Goal: Information Seeking & Learning: Learn about a topic

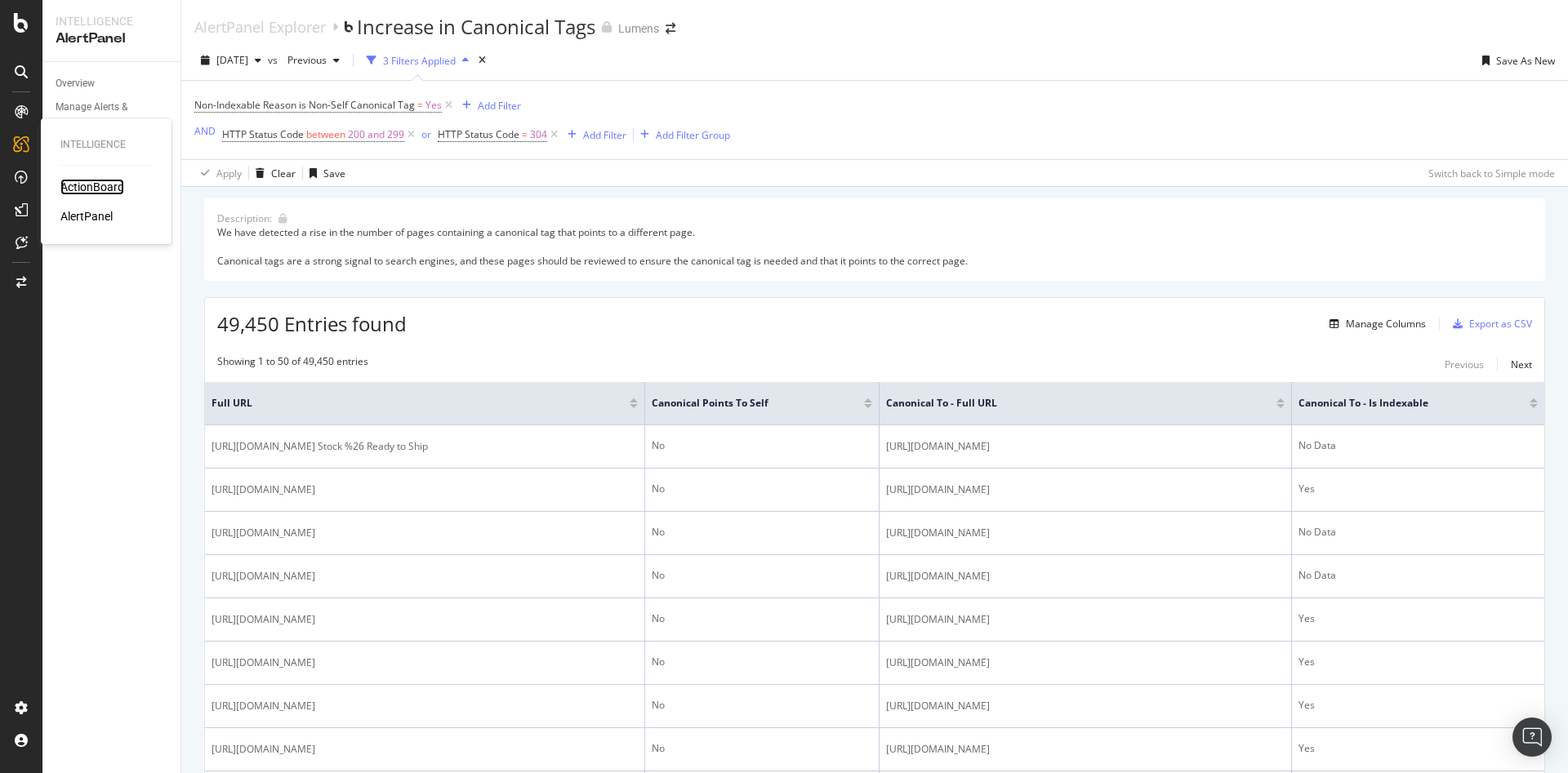
click at [95, 187] on div "ActionBoard" at bounding box center [92, 186] width 63 height 16
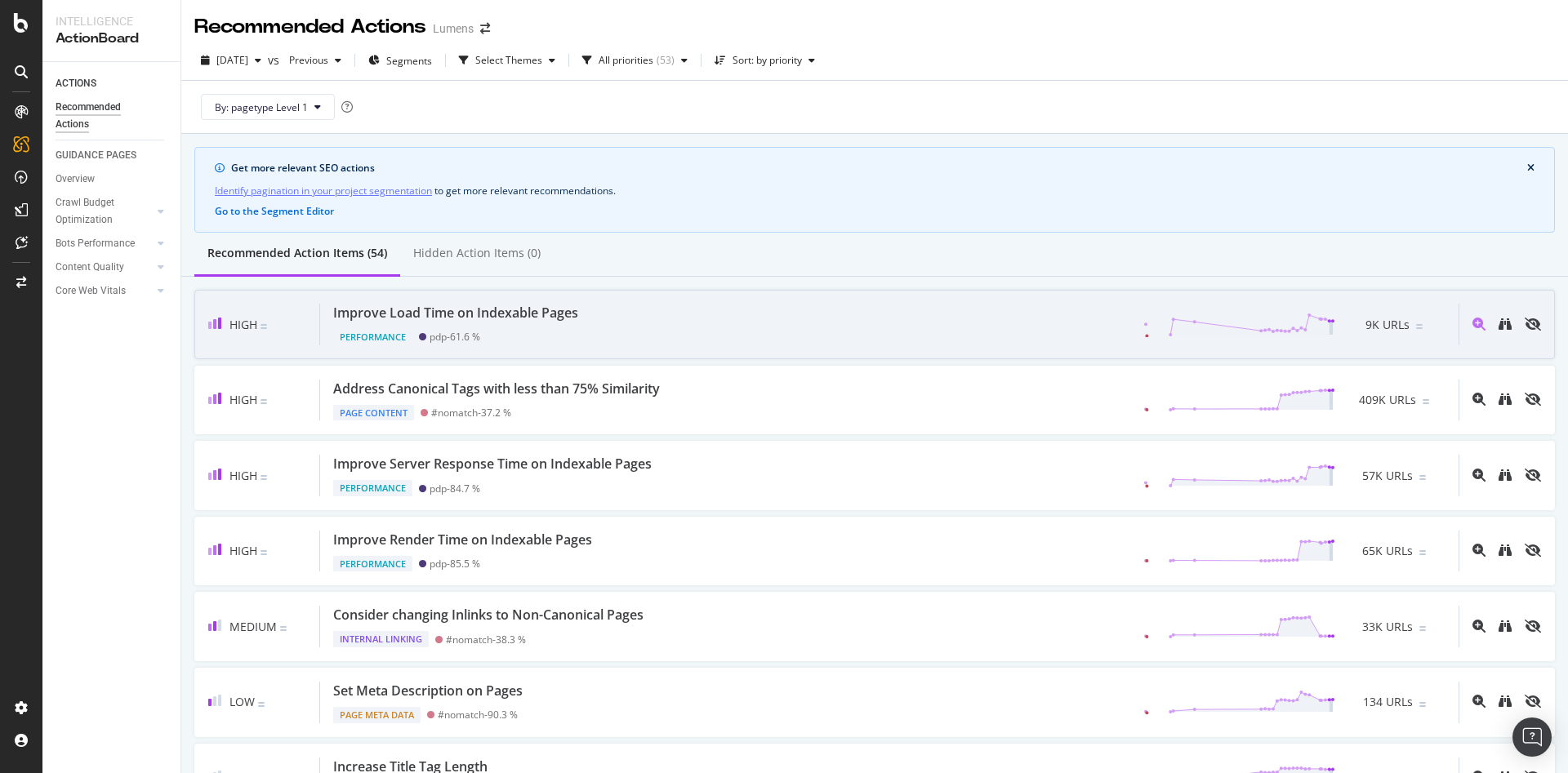
click at [286, 348] on div "High Improve Load Time on Indexable Pages Performance pdp - 61.6 % 9K URLs" at bounding box center [874, 324] width 1361 height 69
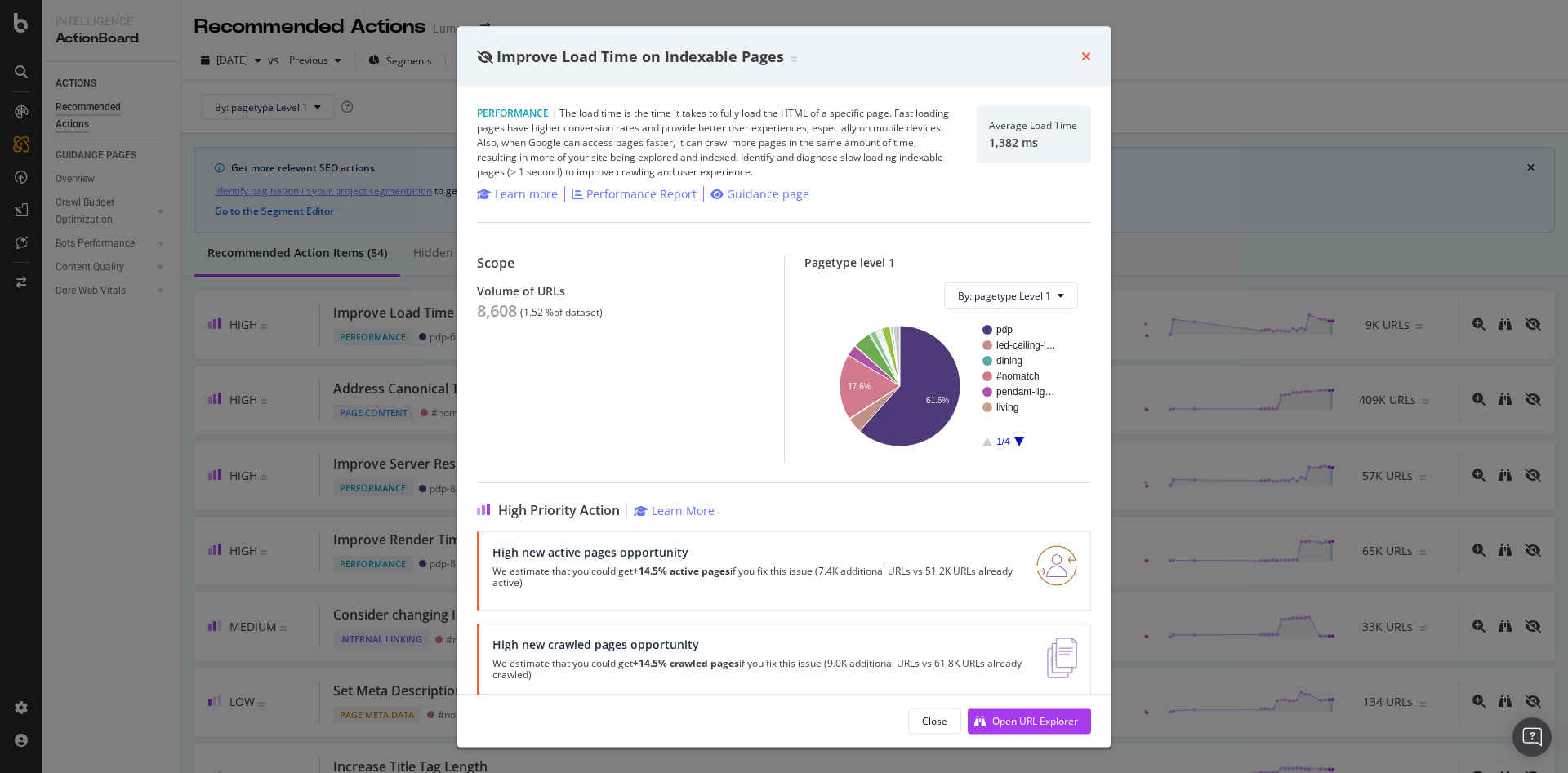
click at [1089, 51] on icon "times" at bounding box center [1085, 57] width 9 height 13
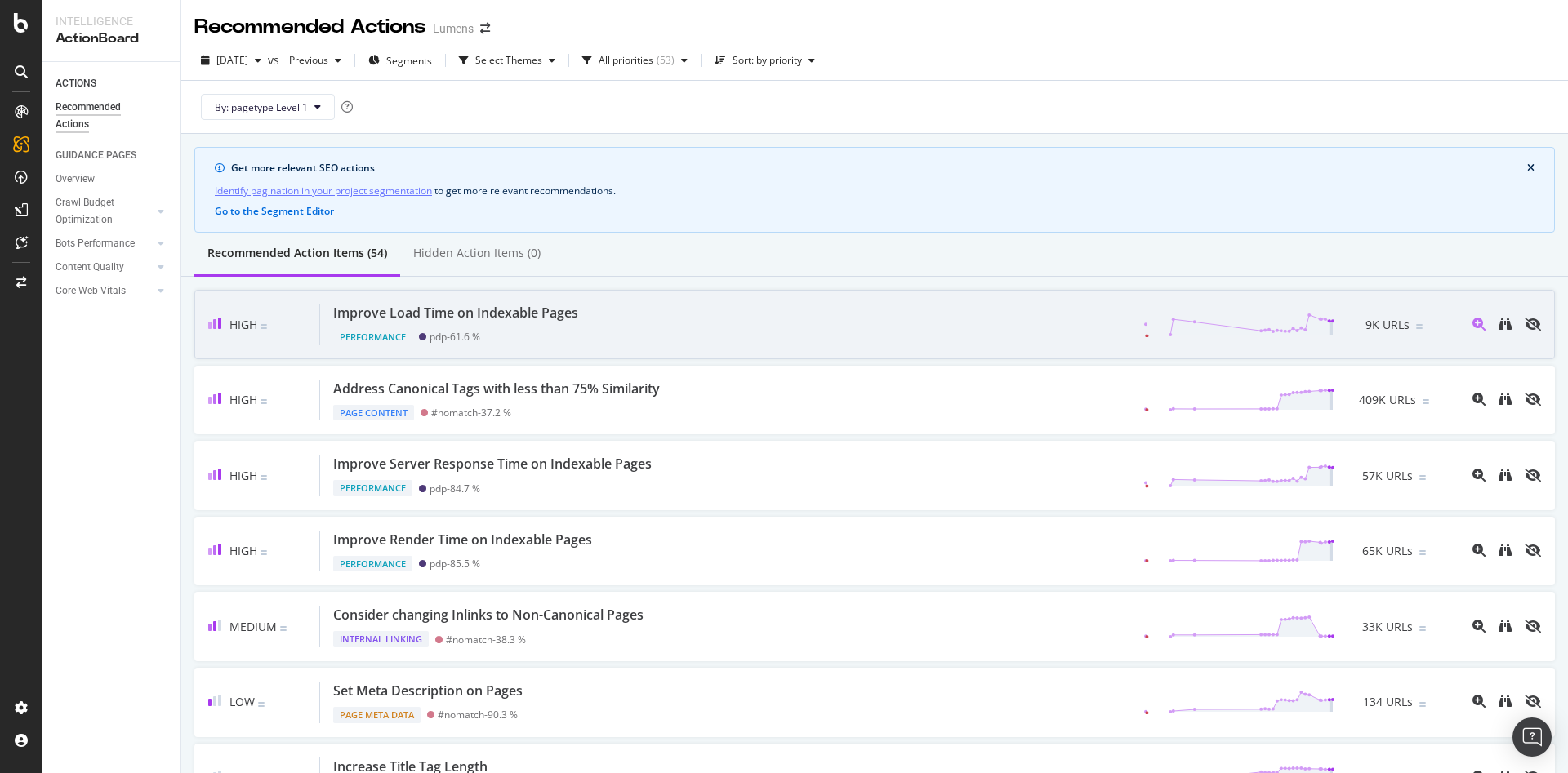
scroll to position [37, 0]
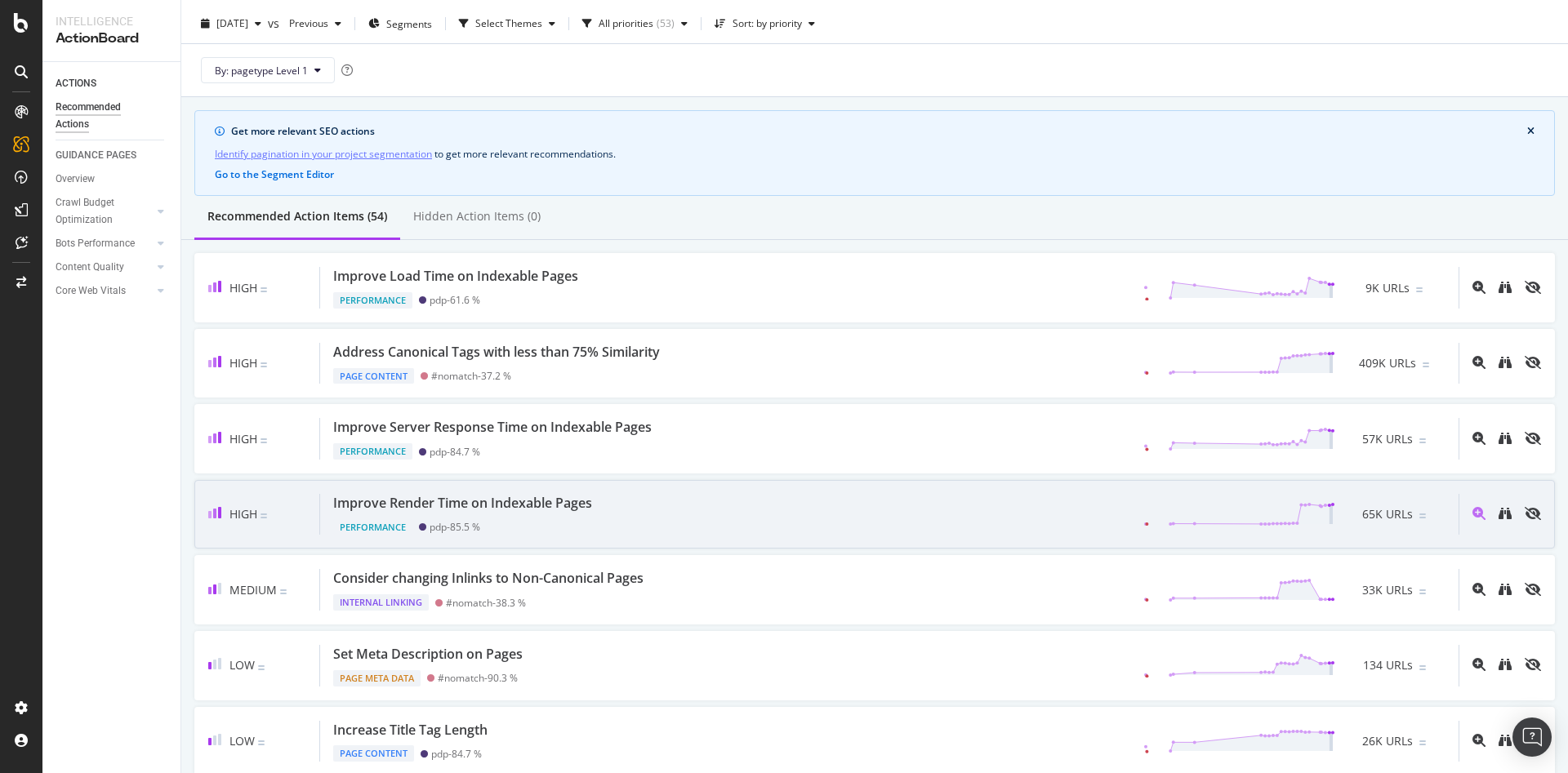
click at [649, 521] on div "Improve Render Time on Indexable Pages Performance pdp - 85.5 % 65K URLs" at bounding box center [889, 515] width 1138 height 42
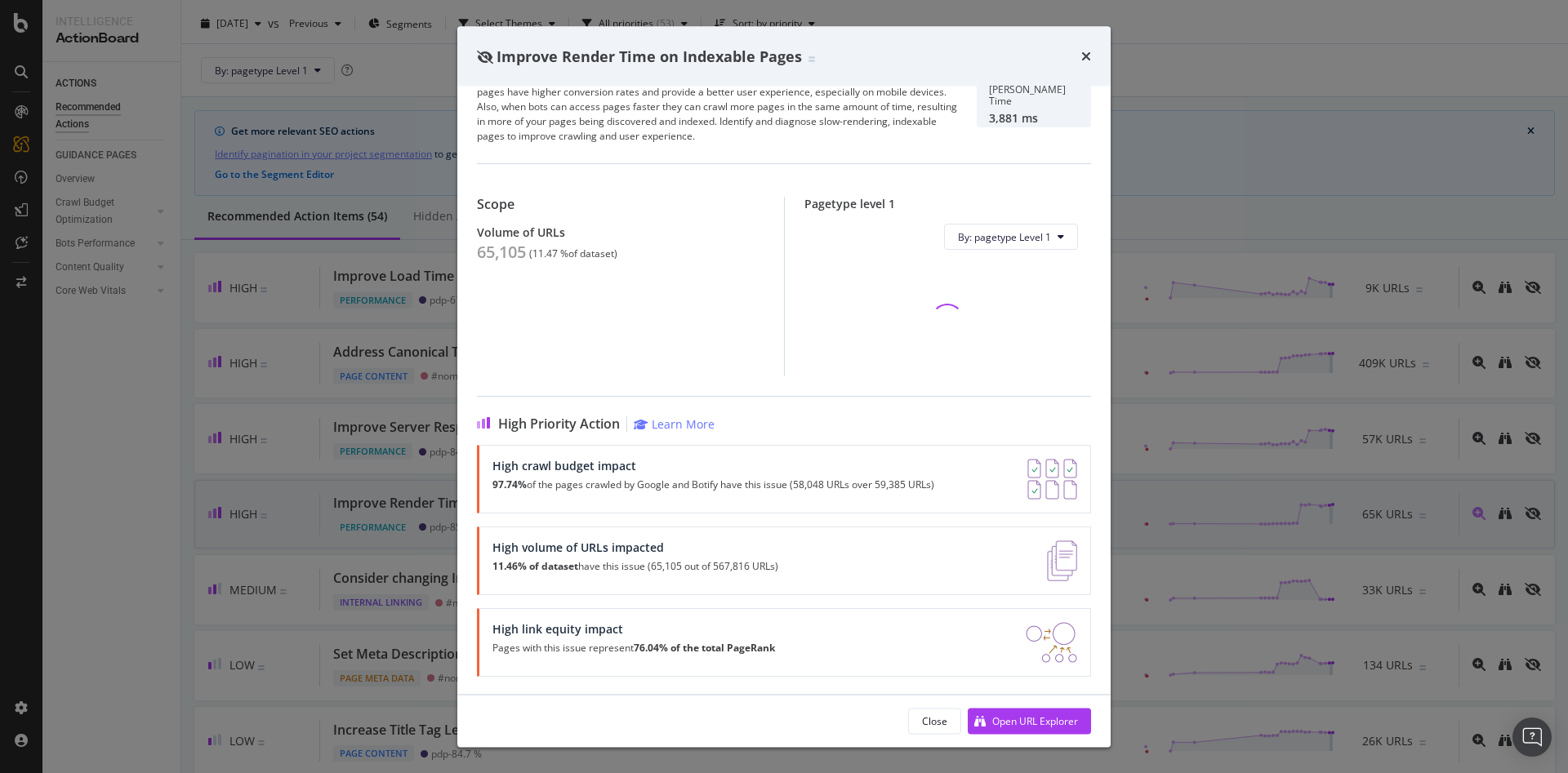
scroll to position [37, 0]
click at [1001, 718] on div "Open URL Explorer" at bounding box center [1034, 720] width 86 height 14
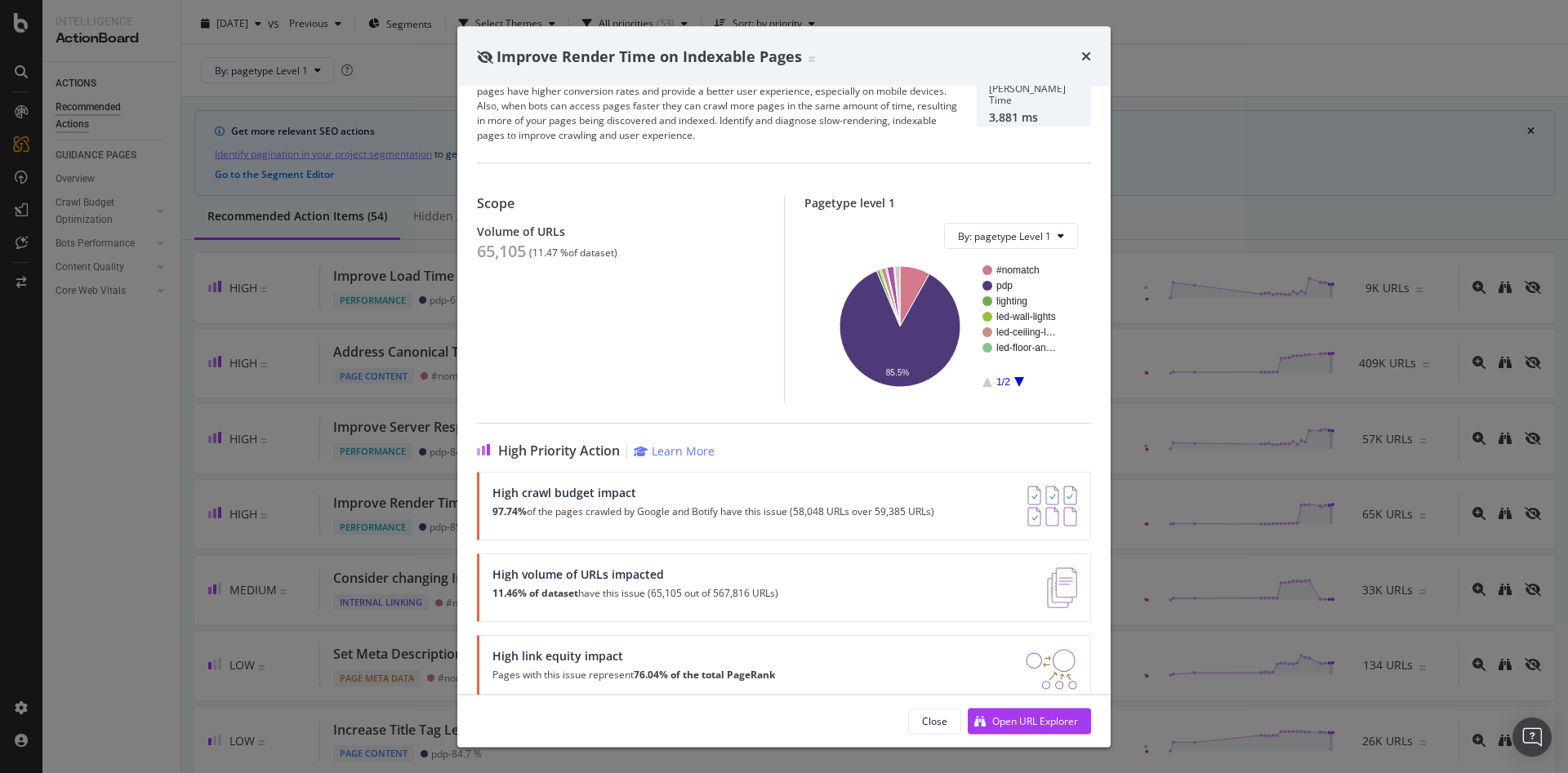
click at [1087, 64] on div "times" at bounding box center [1085, 56] width 9 height 21
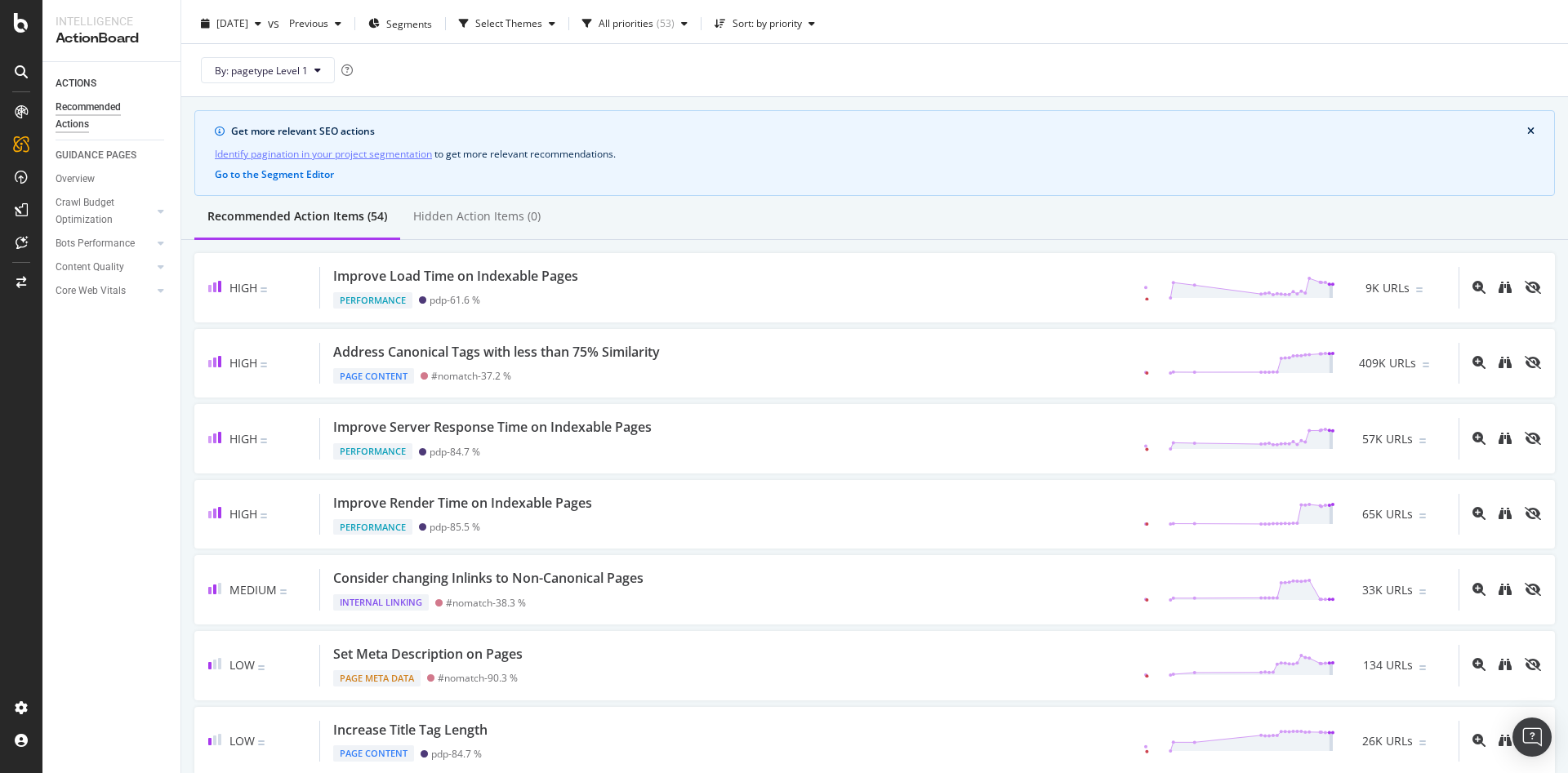
click at [1087, 55] on div "By: pagetype Level 1" at bounding box center [874, 70] width 1361 height 52
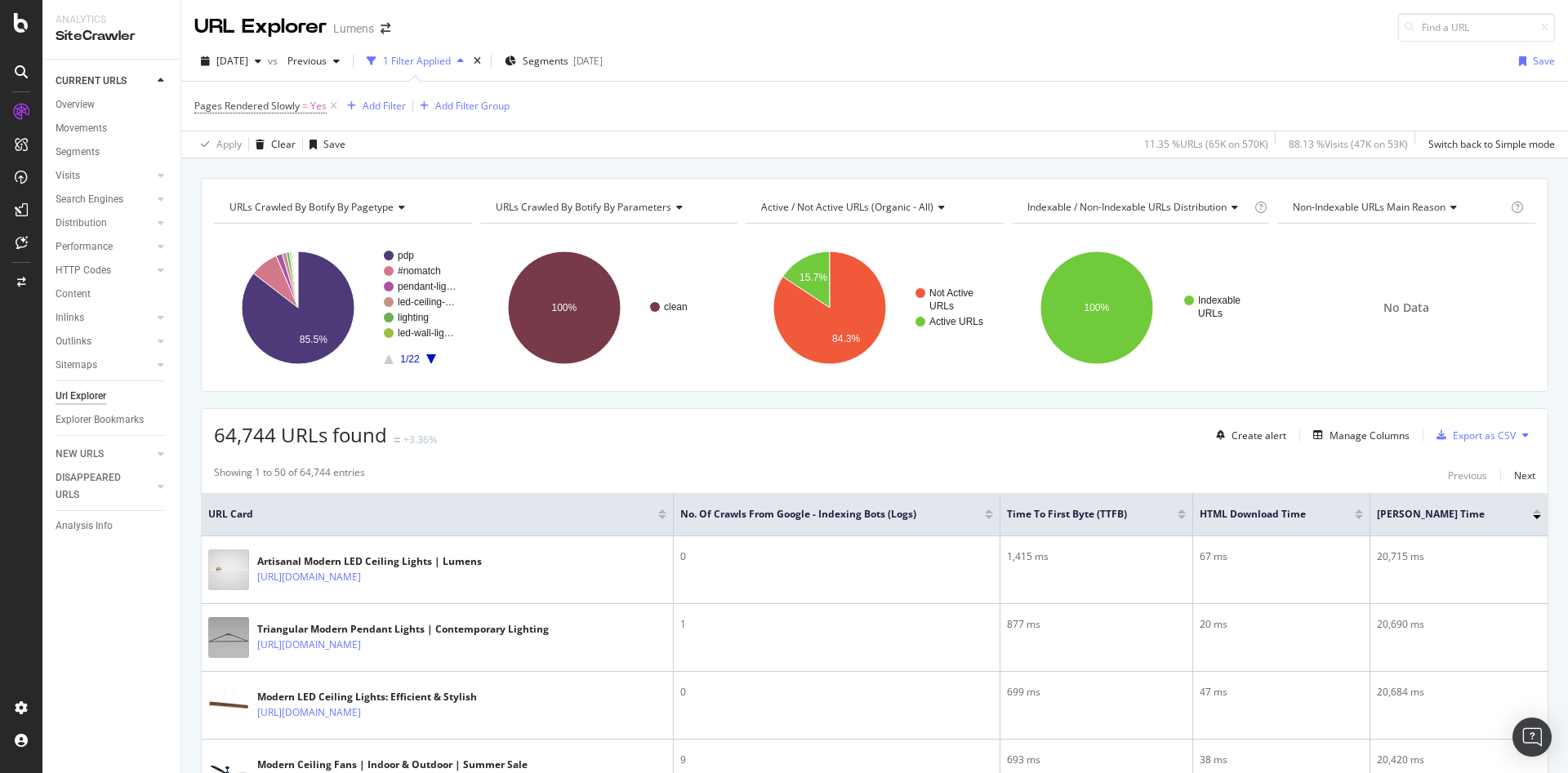
click at [1064, 466] on div "Showing 1 to 50 of 64,744 entries Previous Next" at bounding box center [874, 475] width 1346 height 20
